Goal: Entertainment & Leisure: Consume media (video, audio)

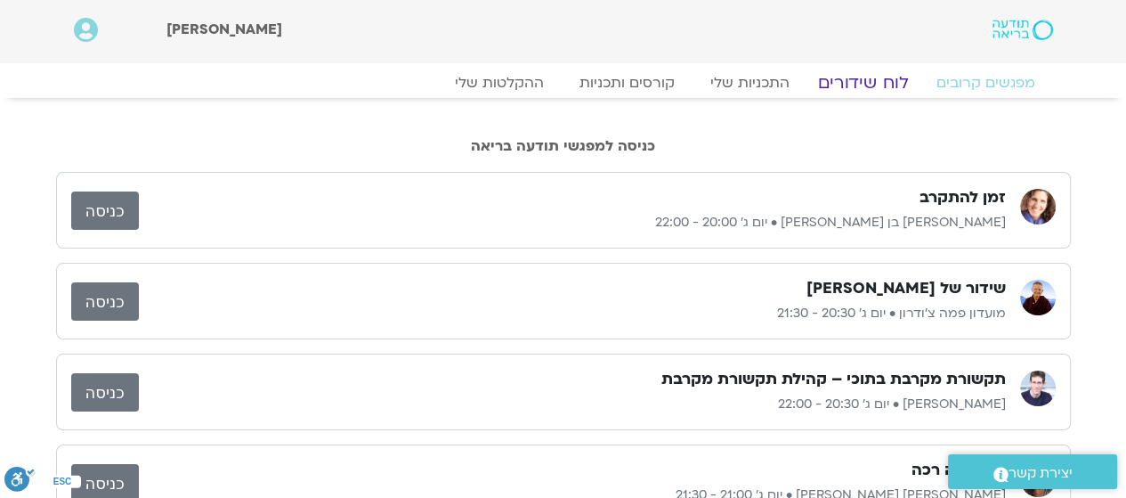
click at [858, 80] on link "לוח שידורים" at bounding box center [863, 82] width 134 height 21
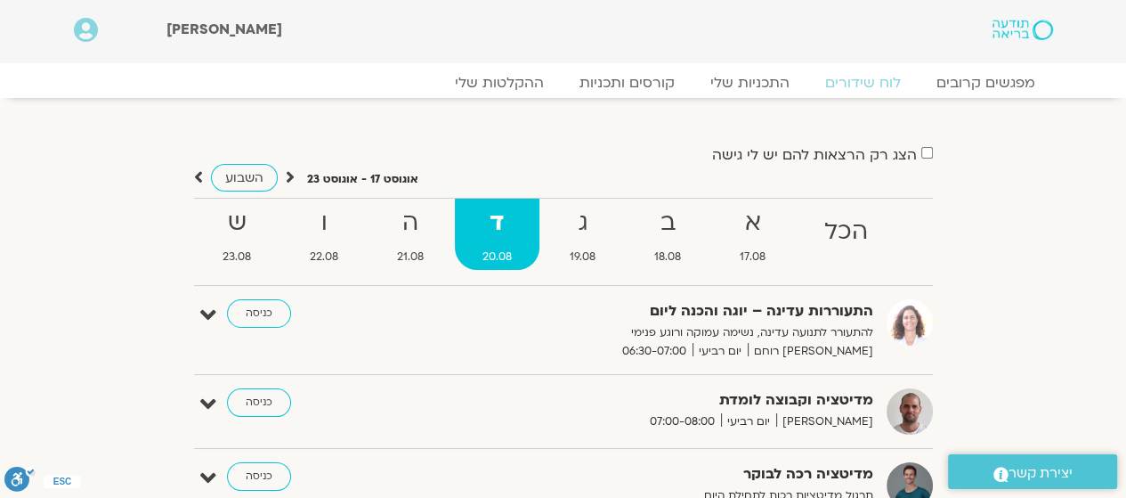
click at [591, 215] on strong "ג" at bounding box center [583, 223] width 81 height 40
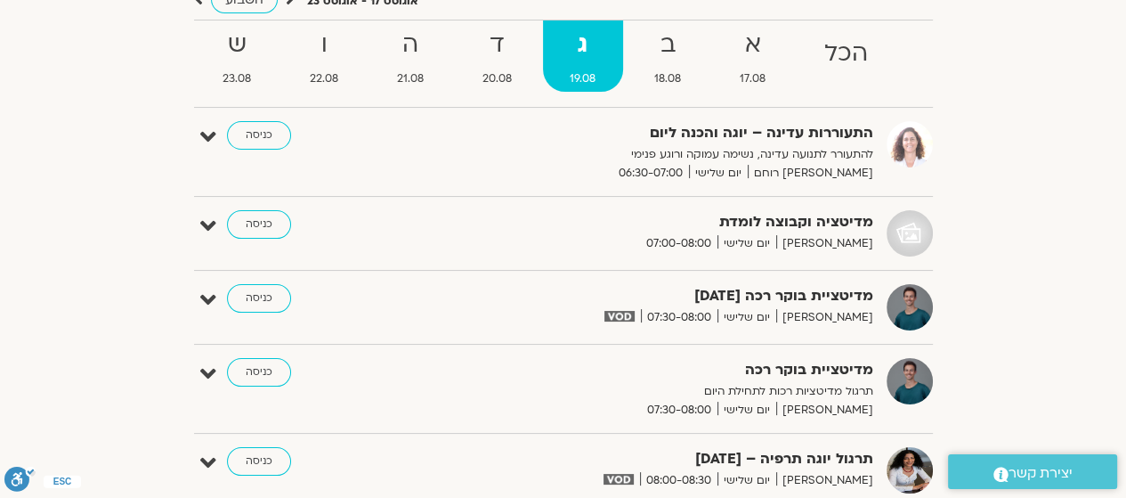
scroll to position [89, 0]
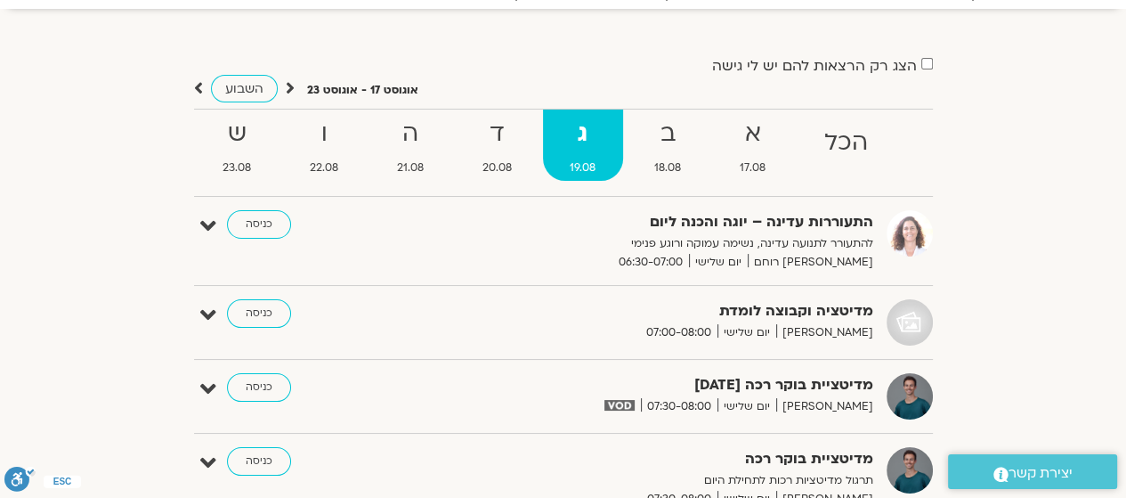
click at [736, 152] on strong "א" at bounding box center [752, 134] width 81 height 40
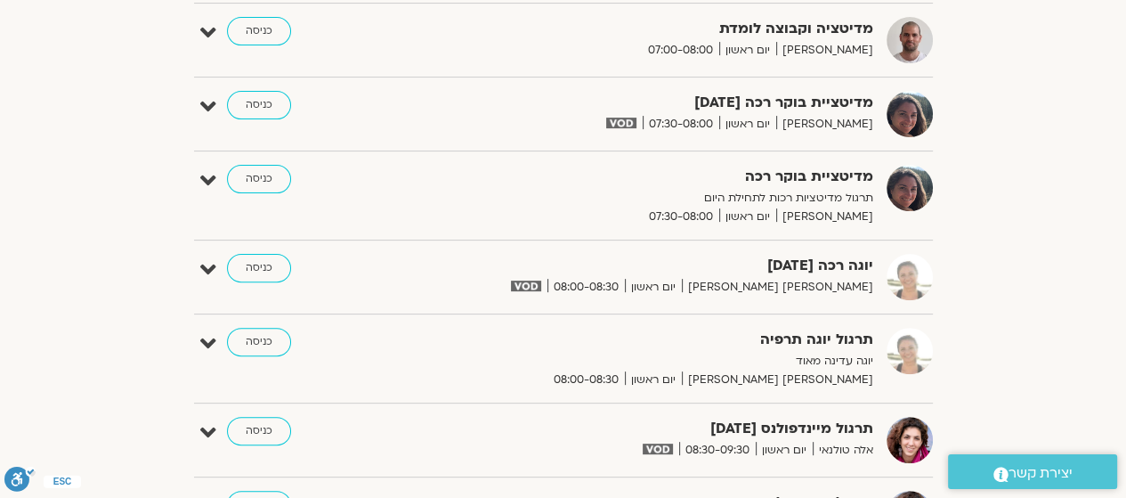
scroll to position [534, 0]
